Goal: Check status: Check status

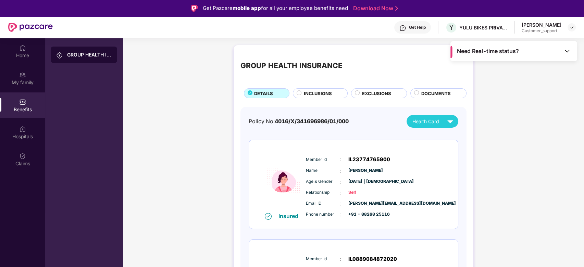
scroll to position [11, 0]
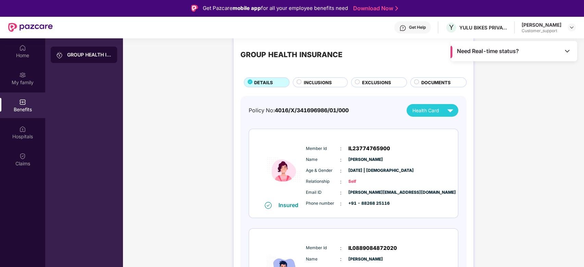
click at [34, 103] on div "Benefits" at bounding box center [22, 105] width 45 height 26
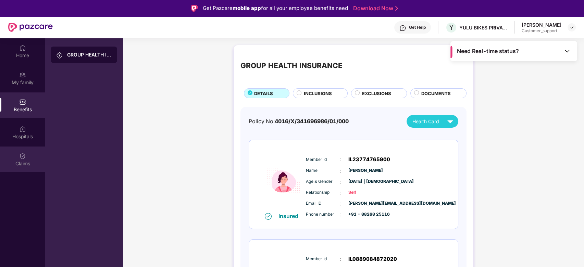
click at [19, 156] on div "Claims" at bounding box center [22, 160] width 45 height 26
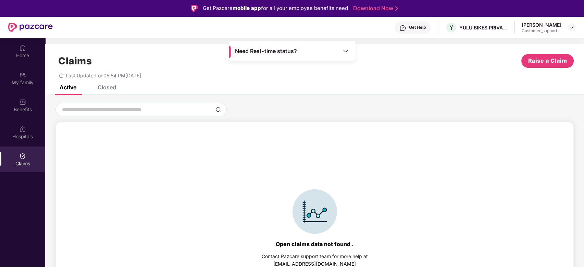
click at [348, 50] on img at bounding box center [345, 51] width 7 height 7
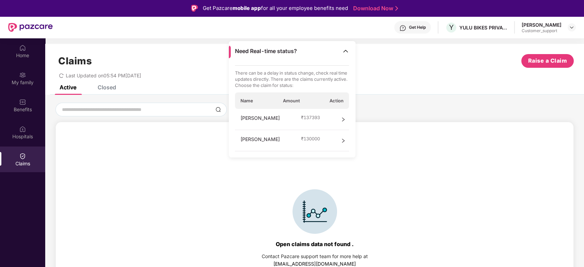
click at [348, 50] on img at bounding box center [345, 51] width 7 height 7
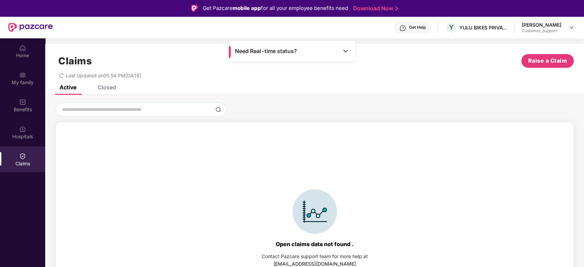
click at [344, 51] on img at bounding box center [345, 51] width 7 height 7
